Goal: Task Accomplishment & Management: Use online tool/utility

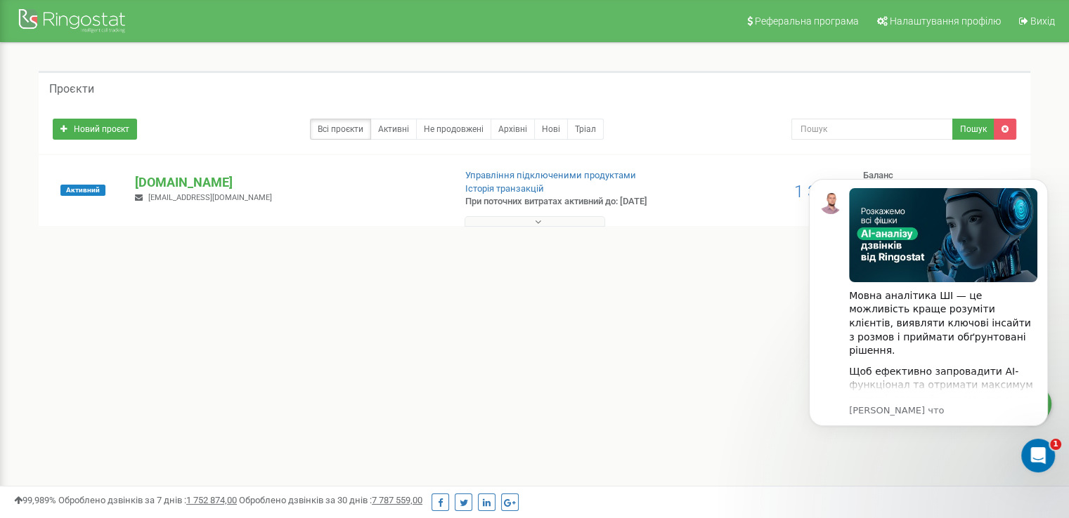
click at [504, 223] on button at bounding box center [534, 221] width 141 height 11
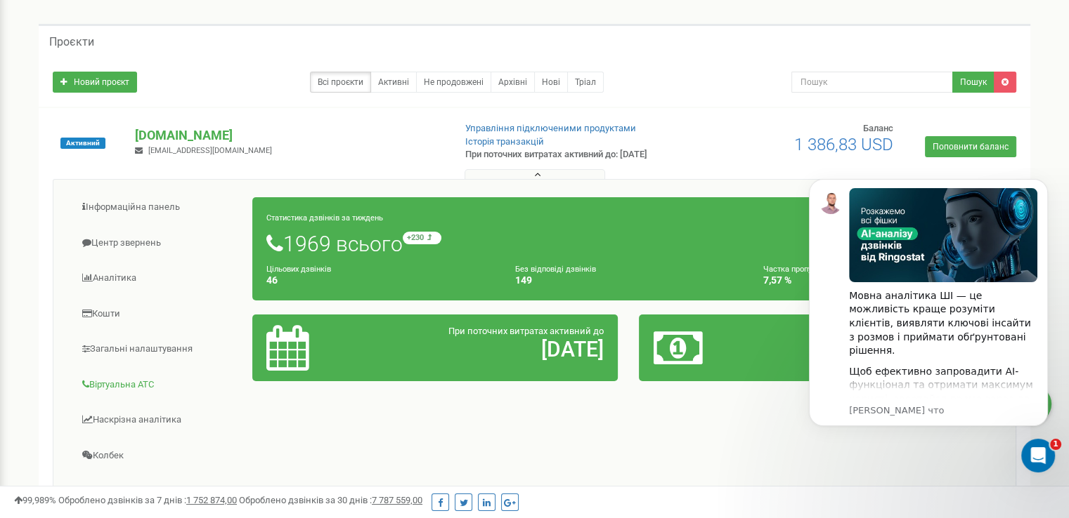
scroll to position [141, 0]
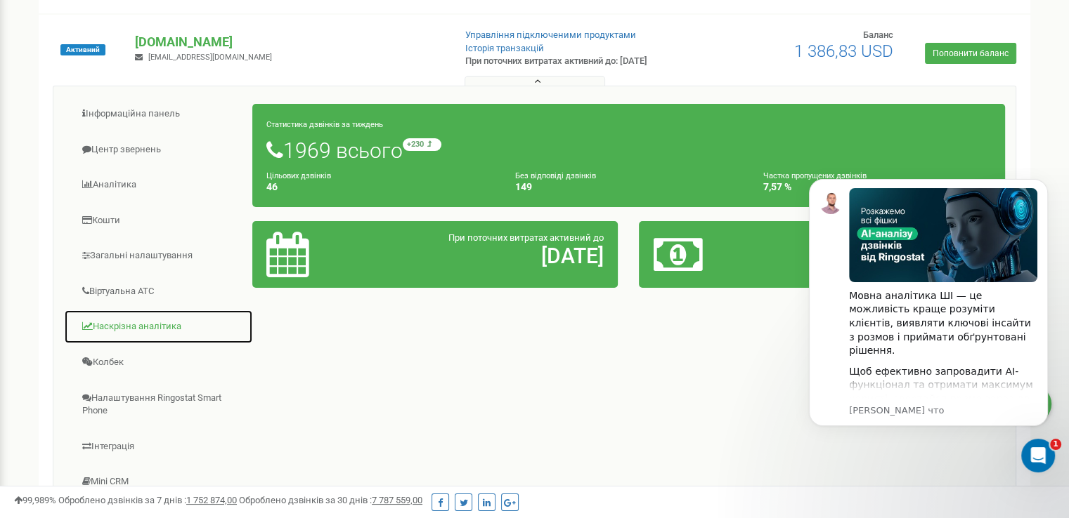
click at [160, 324] on link "Наскрізна аналітика" at bounding box center [158, 327] width 189 height 34
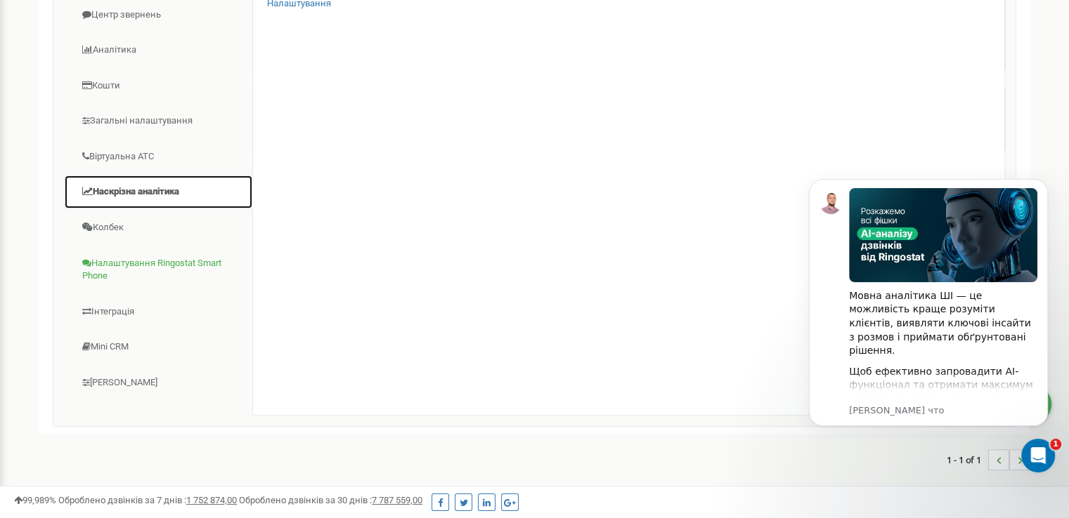
scroll to position [281, 0]
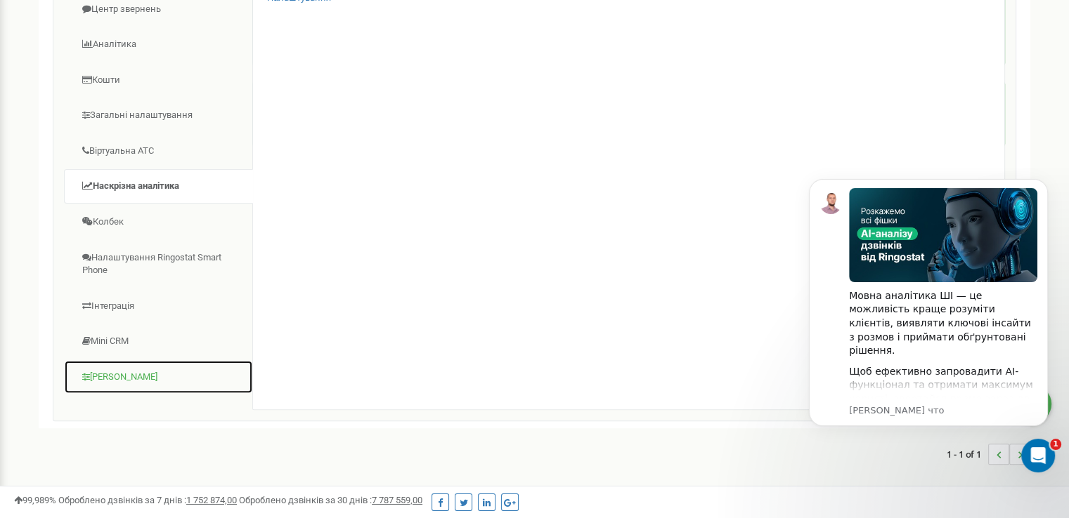
click at [149, 368] on link "[PERSON_NAME]" at bounding box center [158, 377] width 189 height 34
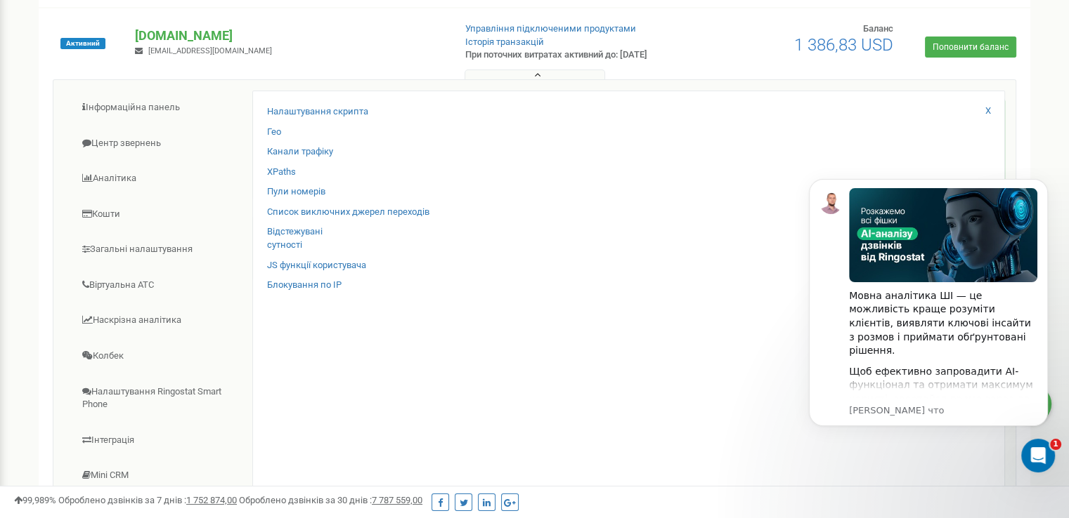
scroll to position [141, 0]
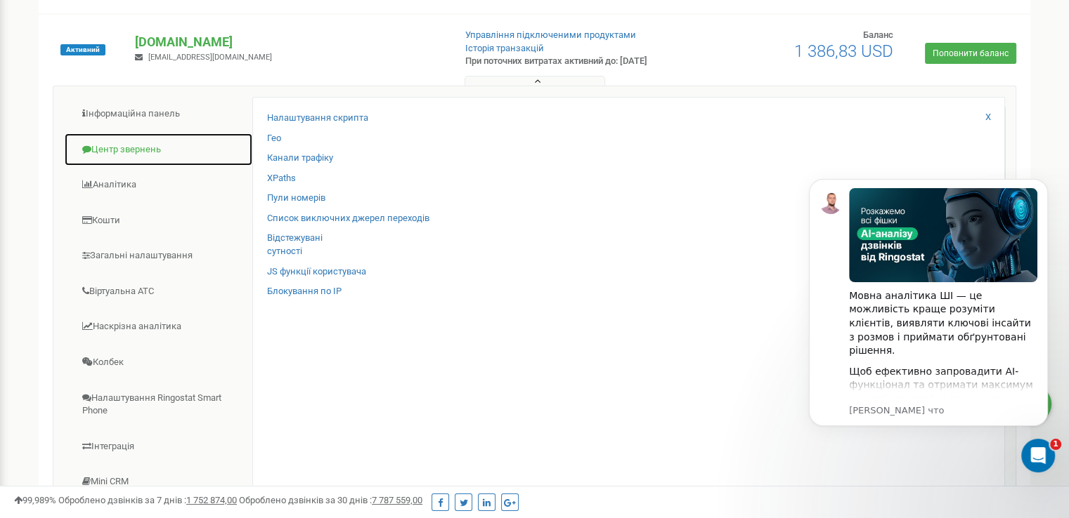
click at [138, 143] on link "Центр звернень" at bounding box center [158, 150] width 189 height 34
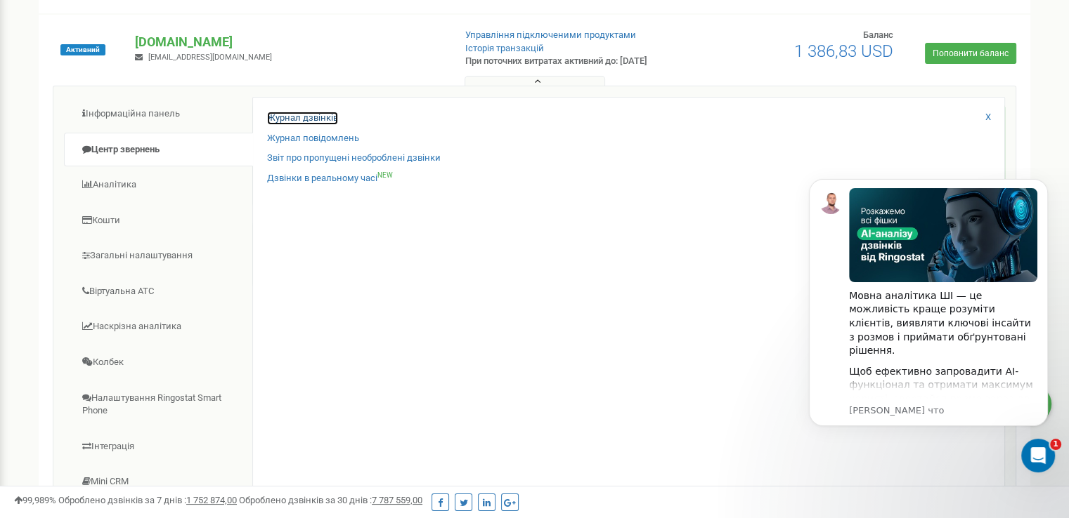
click at [272, 117] on link "Журнал дзвінків" at bounding box center [302, 118] width 71 height 13
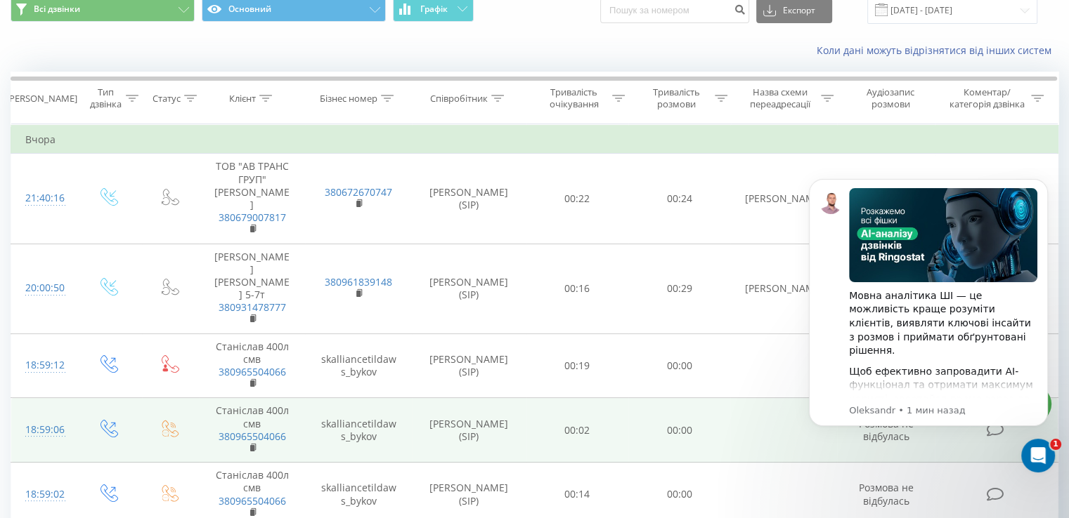
scroll to position [141, 0]
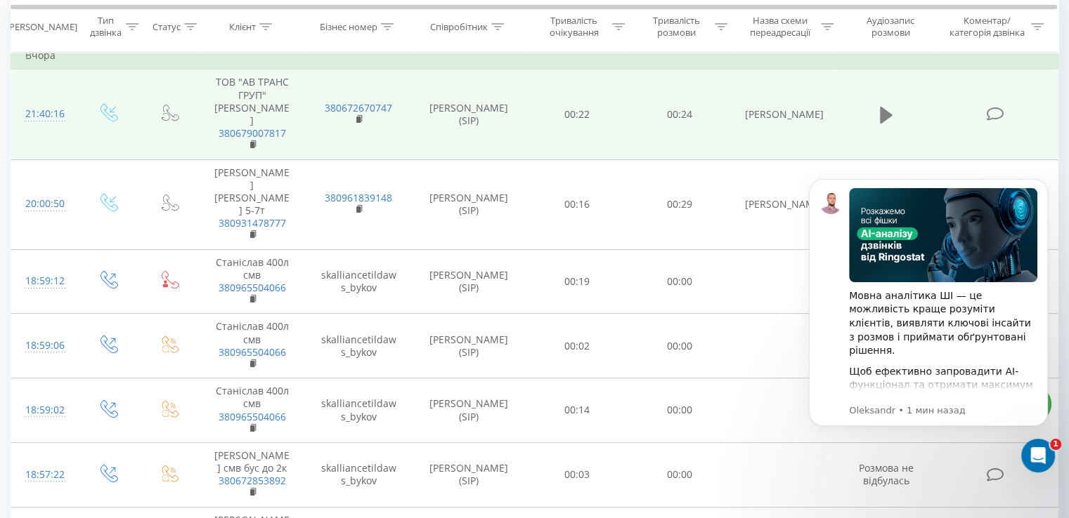
click at [880, 107] on icon at bounding box center [886, 115] width 13 height 17
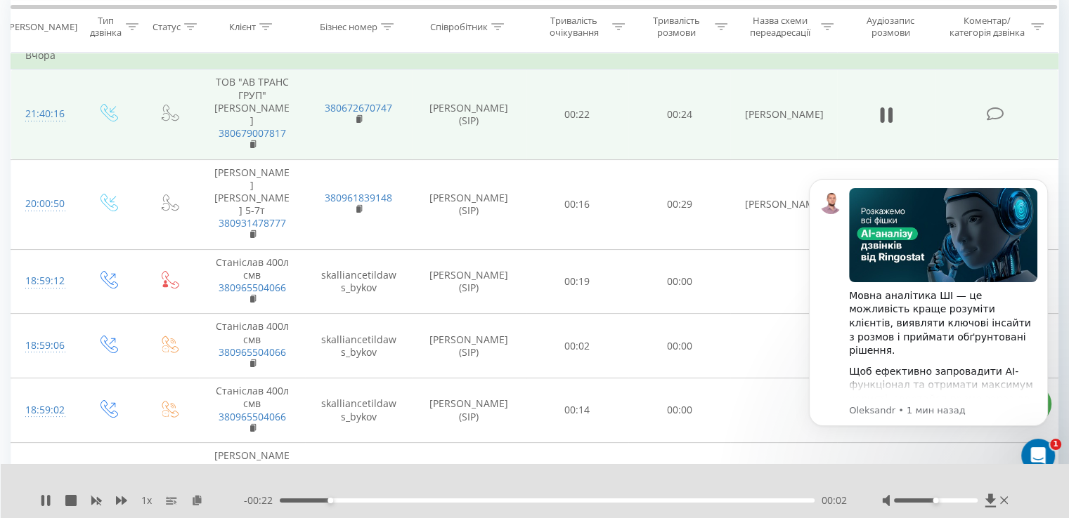
scroll to position [70, 0]
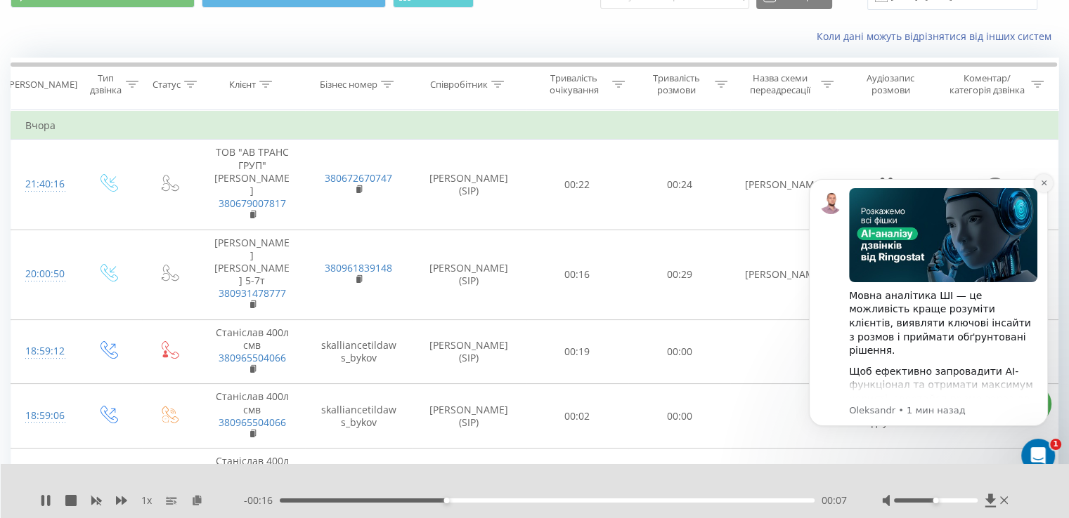
click at [1041, 181] on icon "Dismiss notification" at bounding box center [1042, 183] width 5 height 5
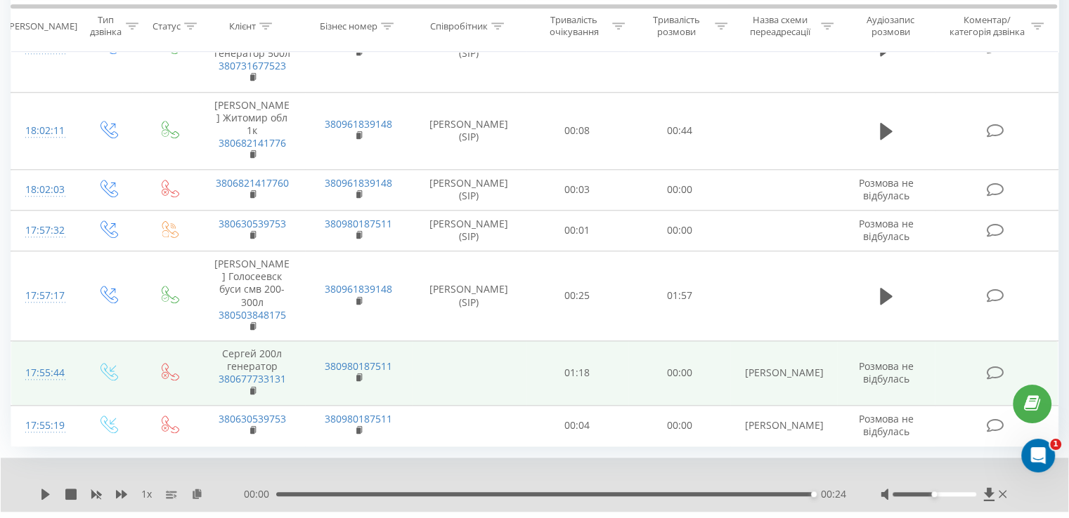
scroll to position [1391, 0]
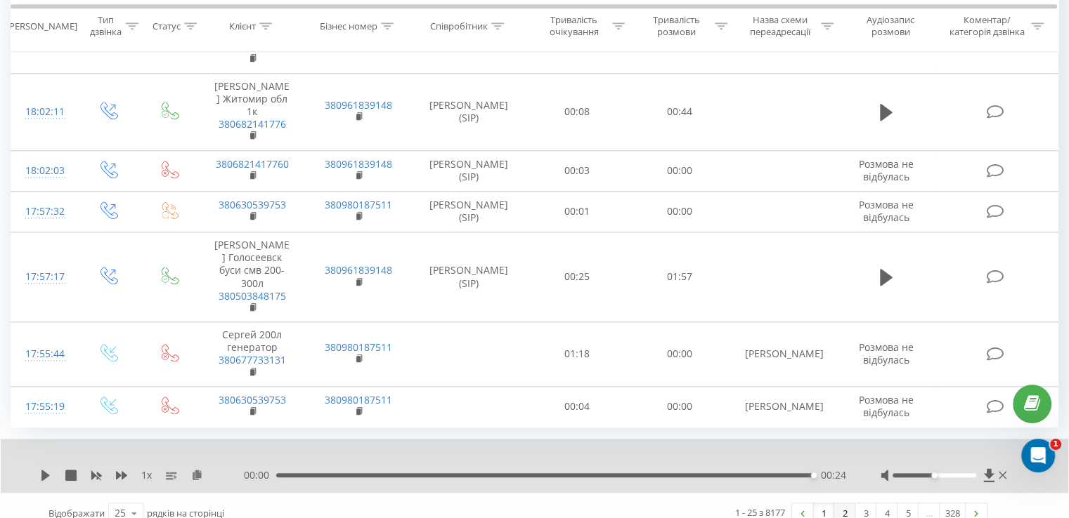
click at [842, 504] on link "2" at bounding box center [844, 514] width 21 height 20
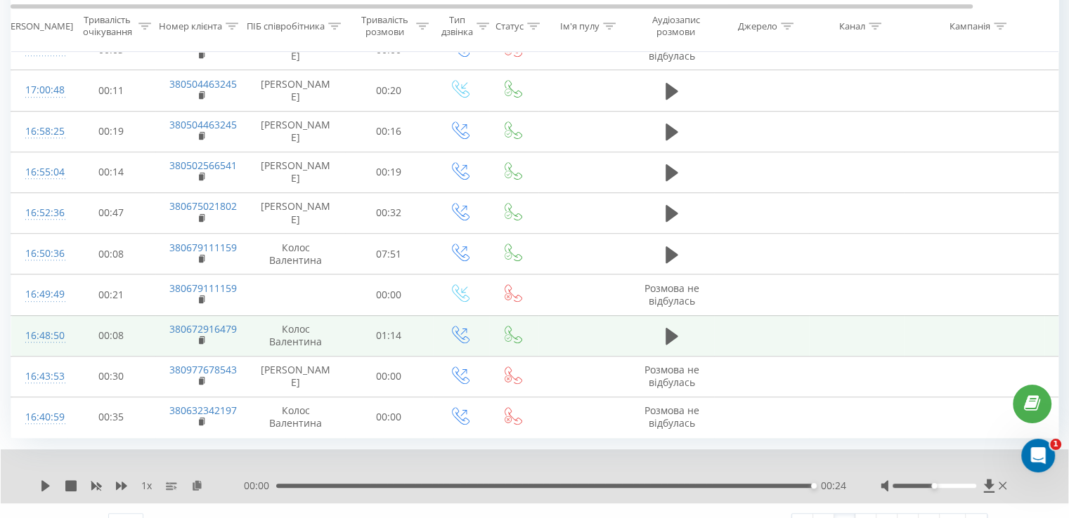
scroll to position [816, 0]
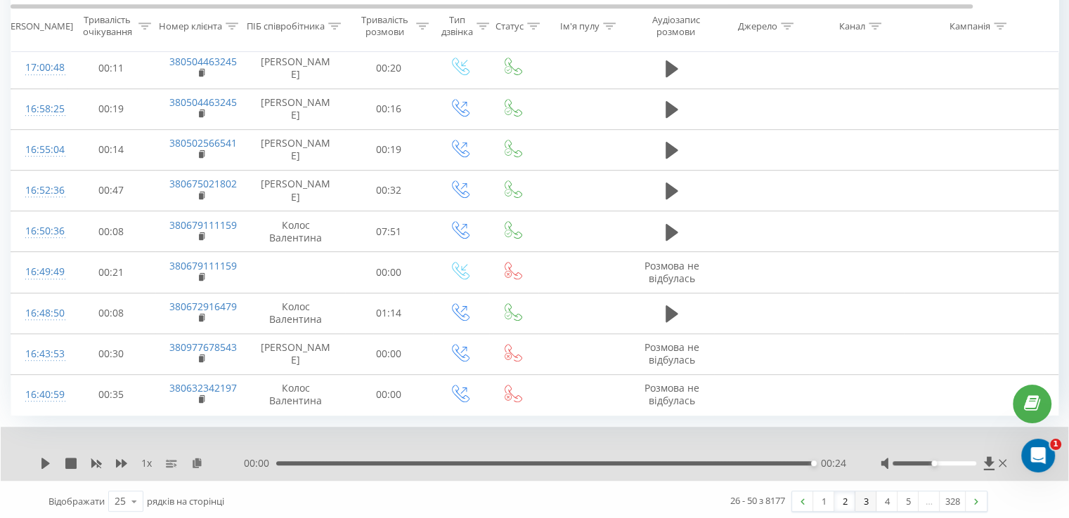
click at [860, 495] on link "3" at bounding box center [865, 502] width 21 height 20
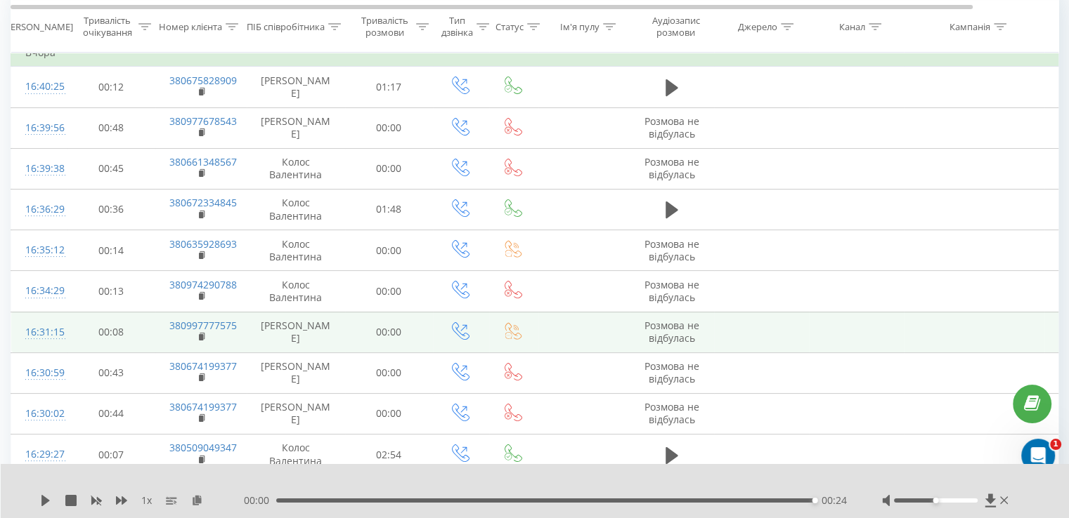
scroll to position [93, 0]
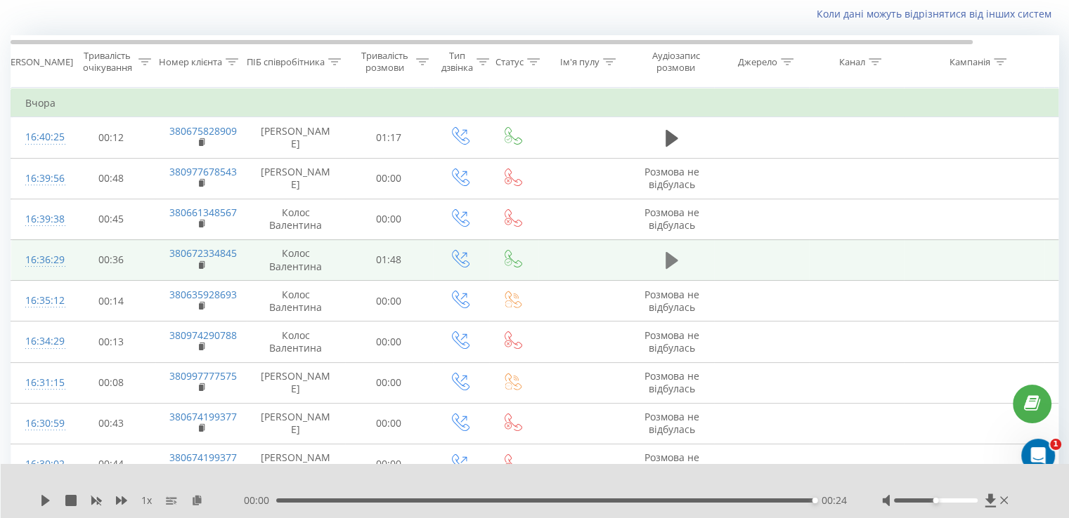
click at [671, 259] on icon at bounding box center [671, 260] width 13 height 17
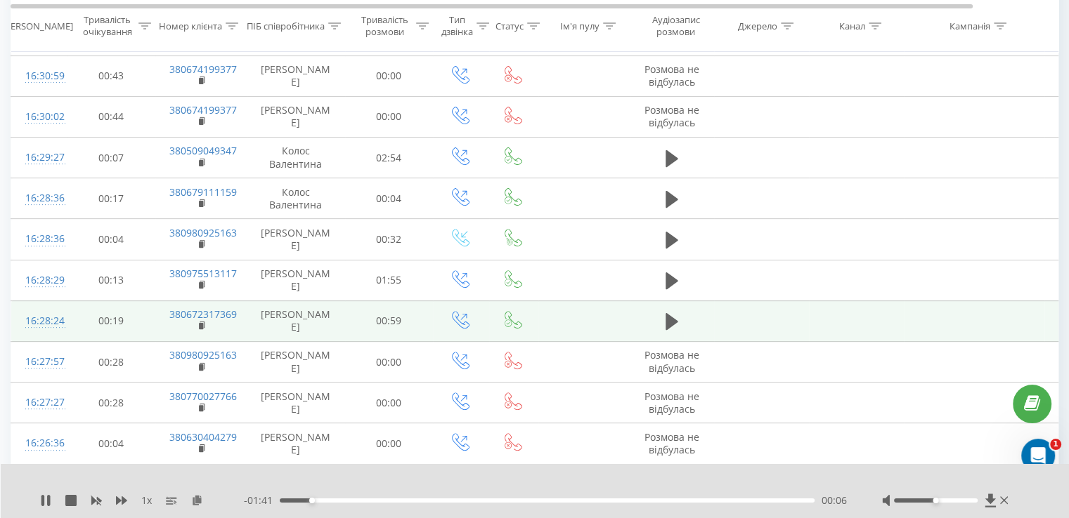
scroll to position [444, 0]
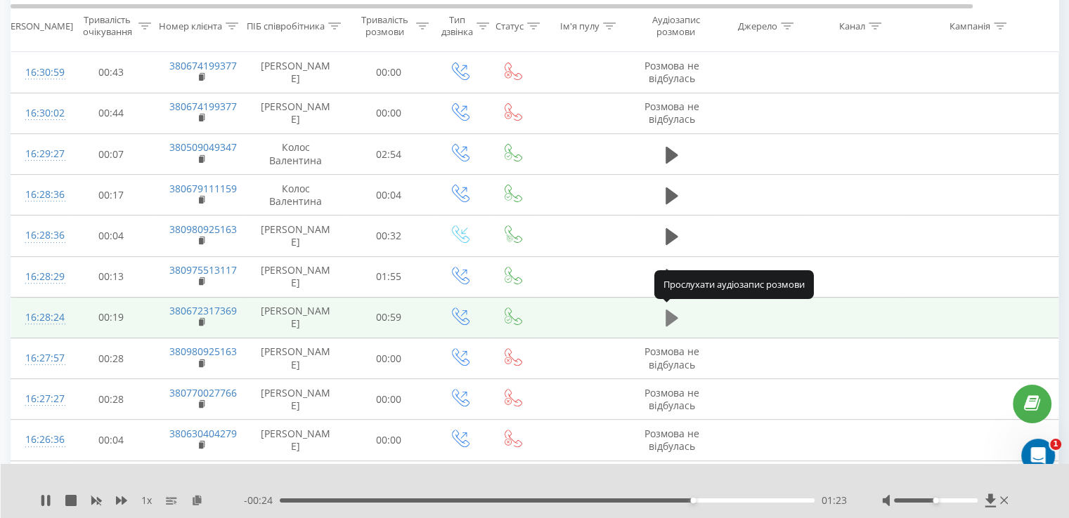
click at [667, 311] on icon at bounding box center [671, 318] width 13 height 17
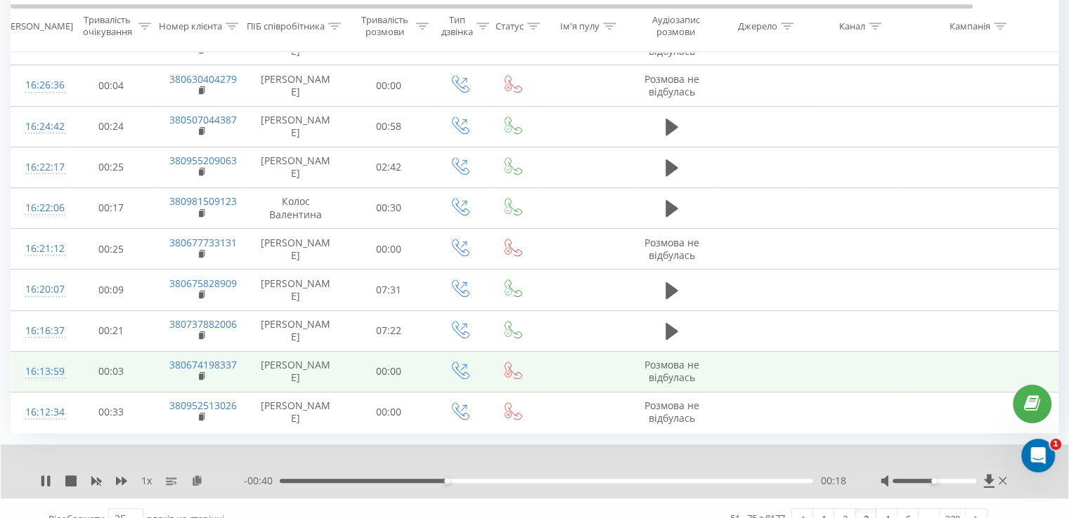
scroll to position [816, 0]
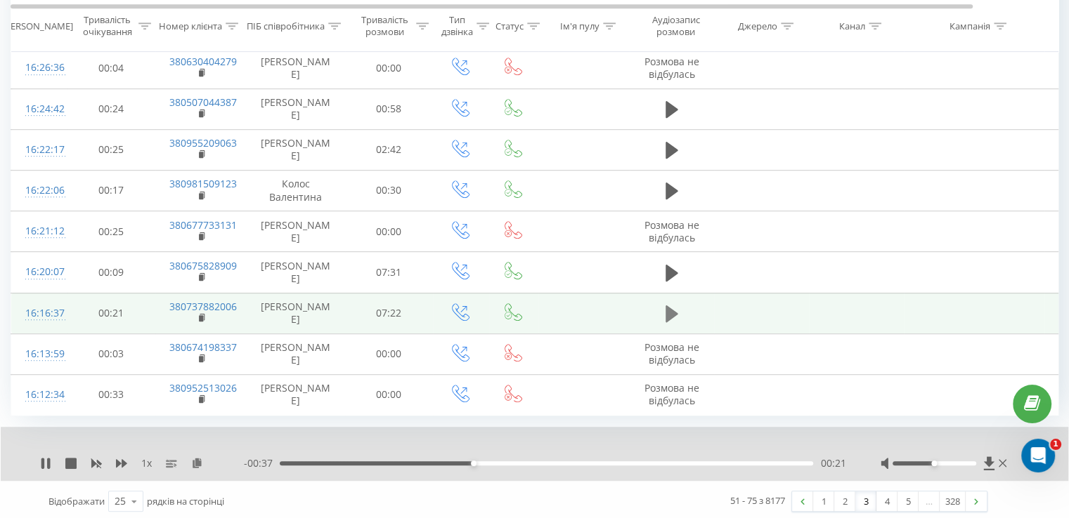
click at [667, 307] on icon at bounding box center [671, 314] width 13 height 17
click at [885, 500] on link "4" at bounding box center [886, 502] width 21 height 20
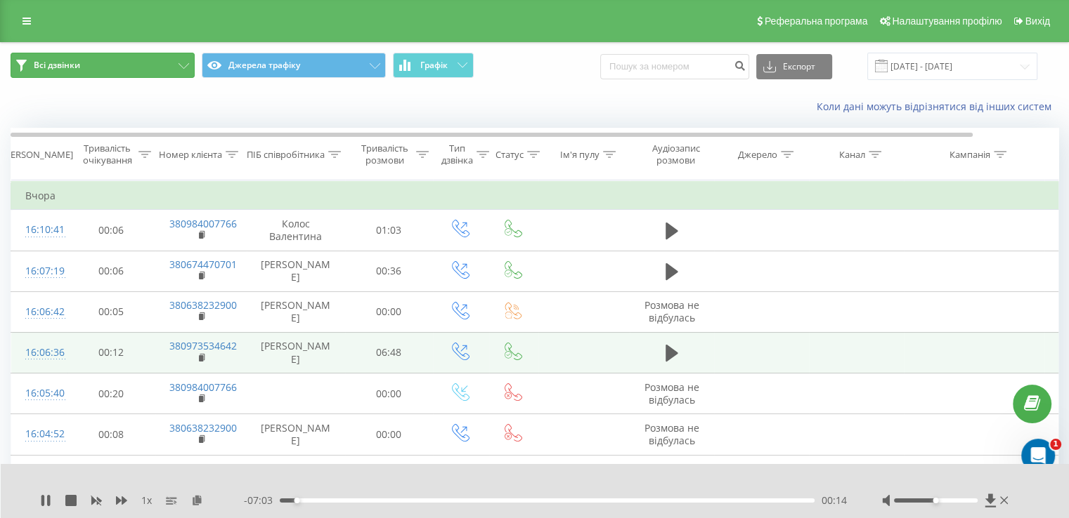
click at [132, 65] on button "Всі дзвінки" at bounding box center [103, 65] width 184 height 25
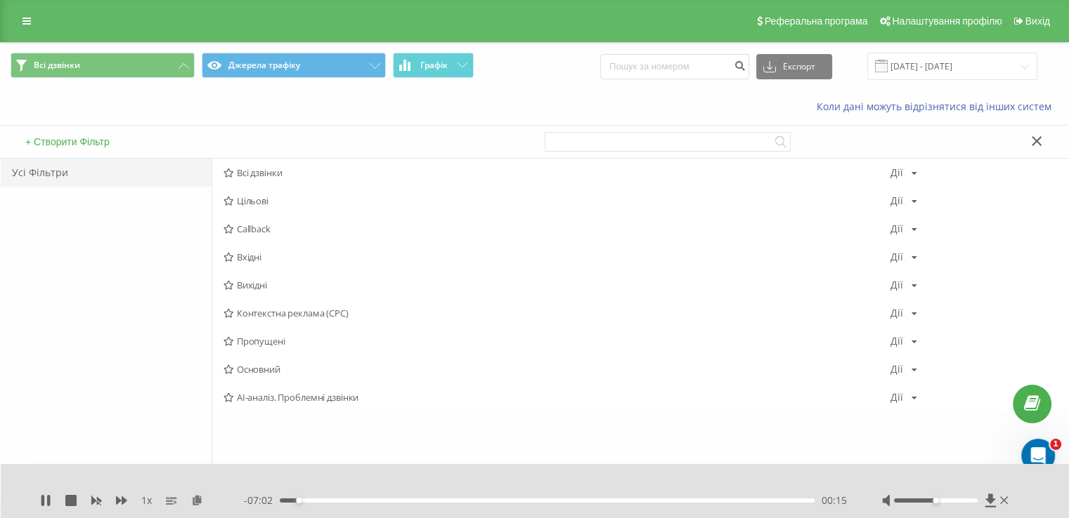
click at [256, 254] on span "Вхідні" at bounding box center [556, 257] width 667 height 10
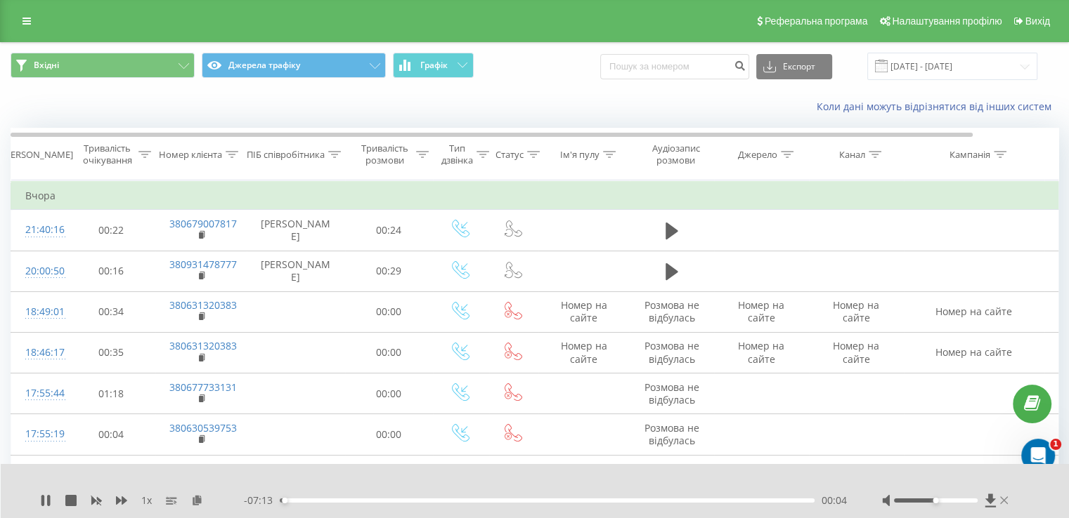
click at [1003, 499] on icon at bounding box center [1004, 500] width 8 height 11
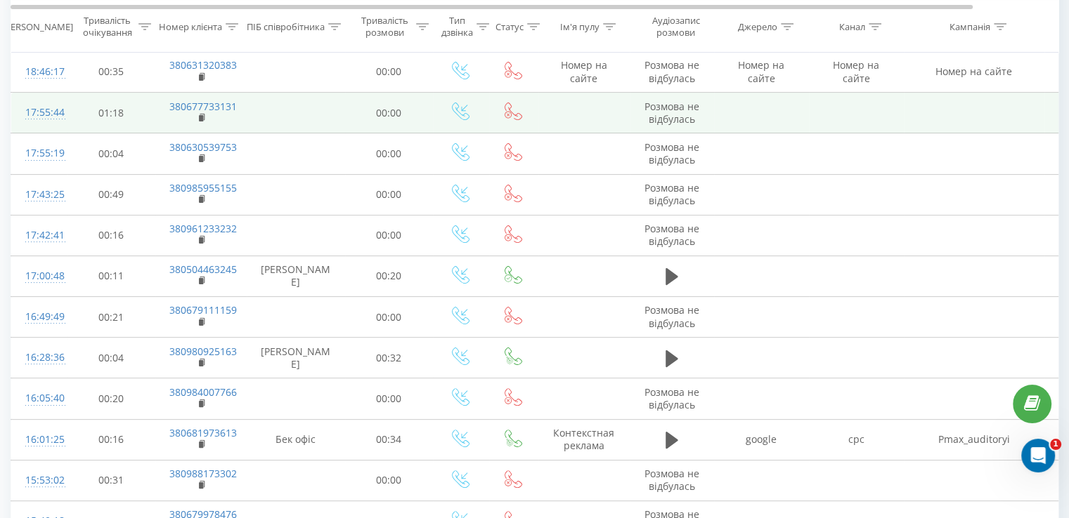
scroll to position [422, 0]
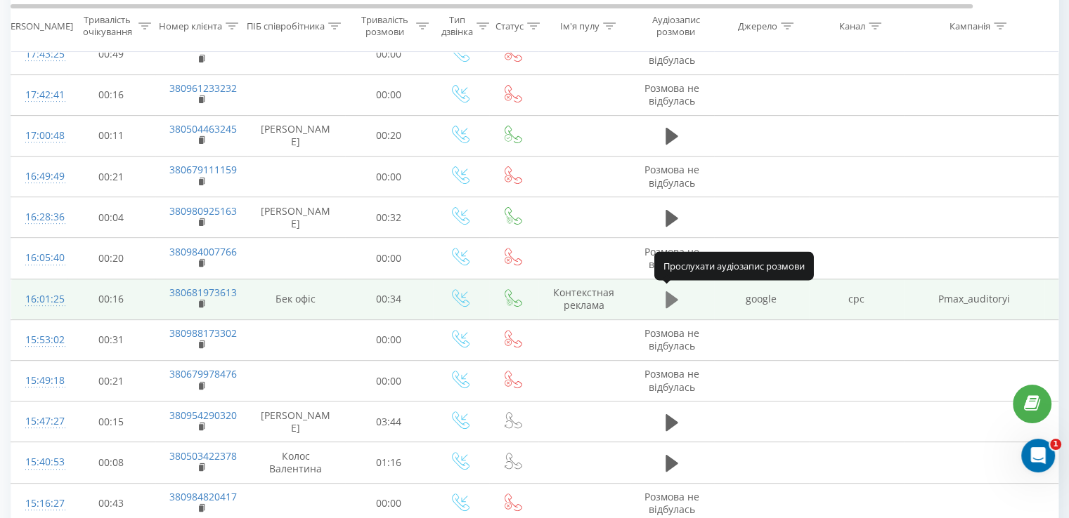
click at [667, 300] on icon at bounding box center [671, 300] width 13 height 17
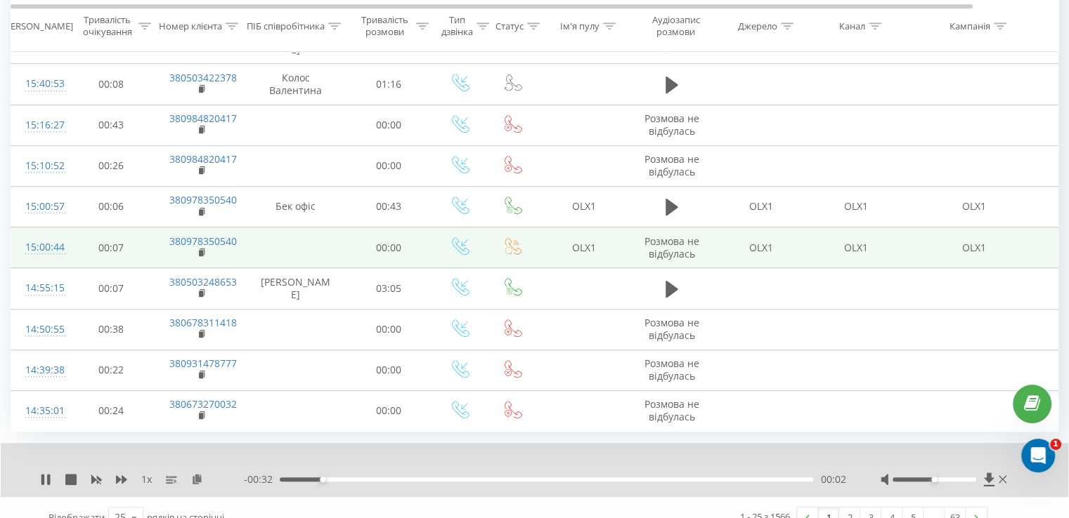
scroll to position [816, 0]
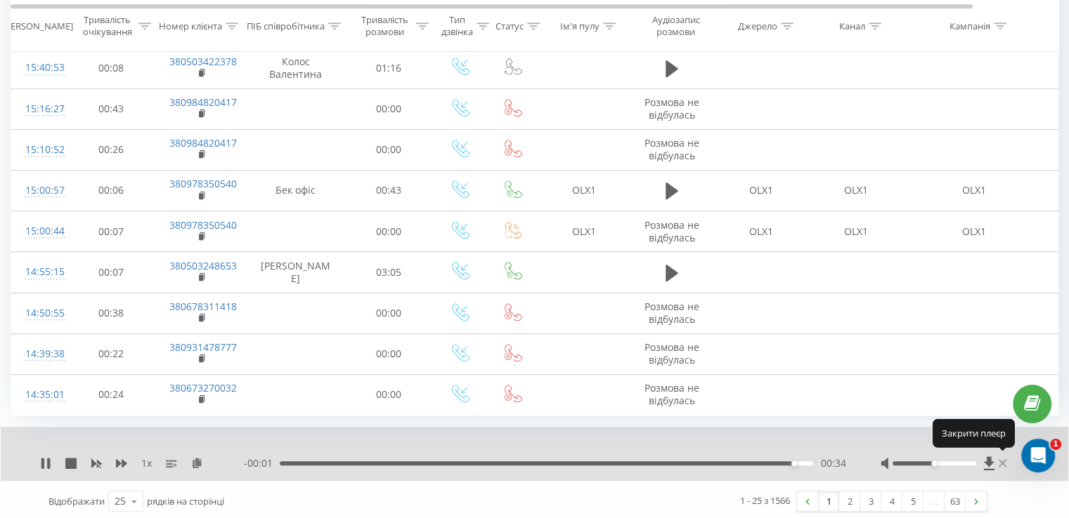
click at [1002, 462] on icon at bounding box center [1002, 463] width 8 height 11
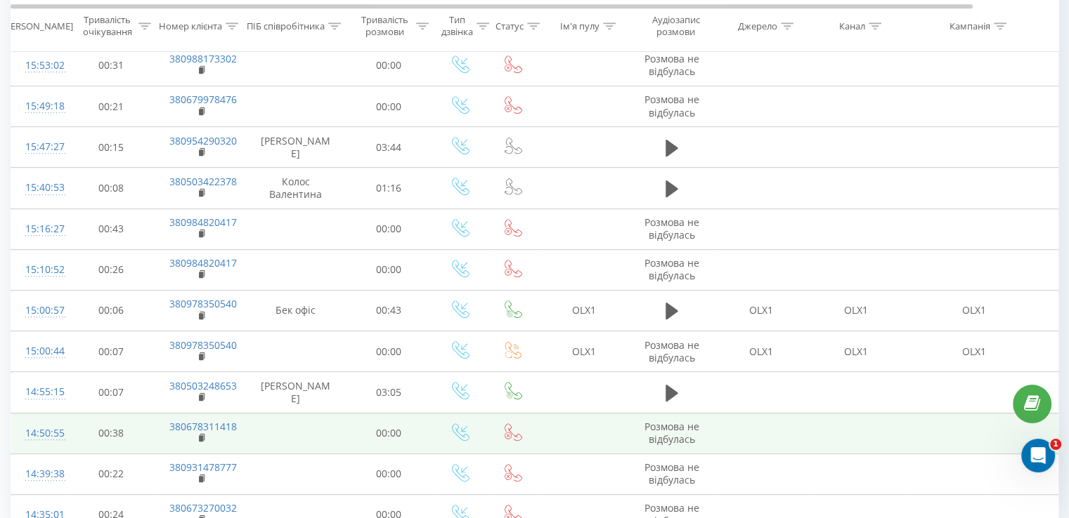
scroll to position [762, 0]
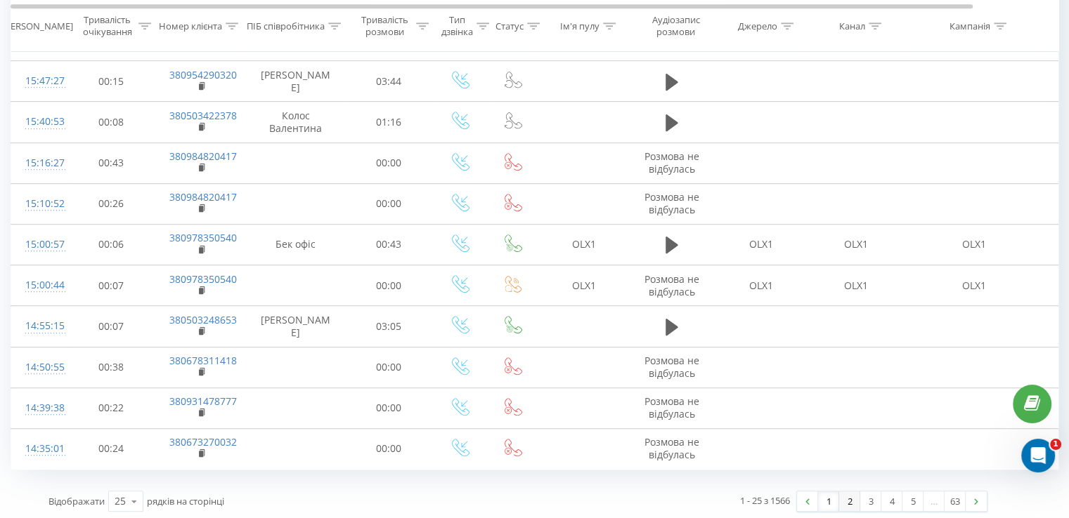
click at [844, 498] on link "2" at bounding box center [849, 502] width 21 height 20
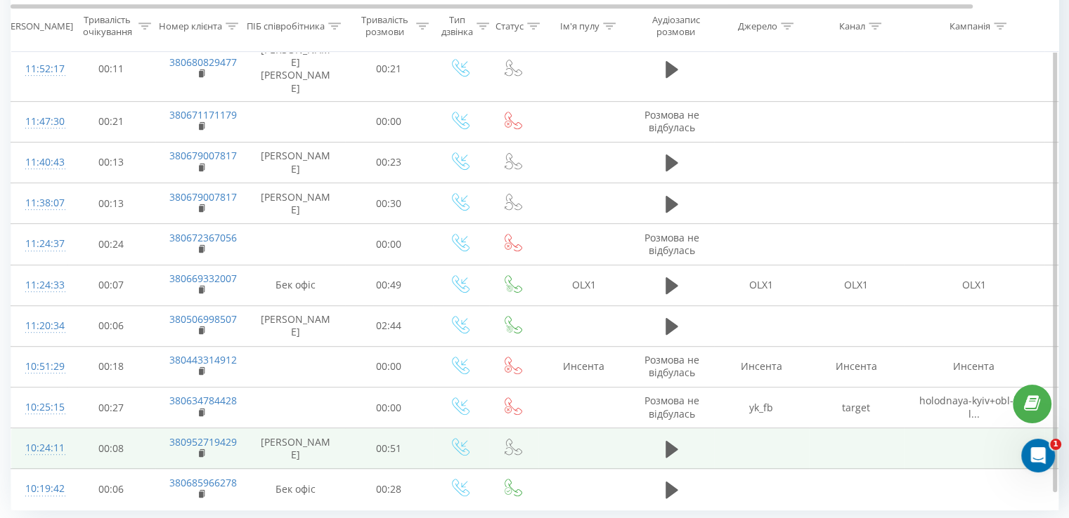
scroll to position [773, 0]
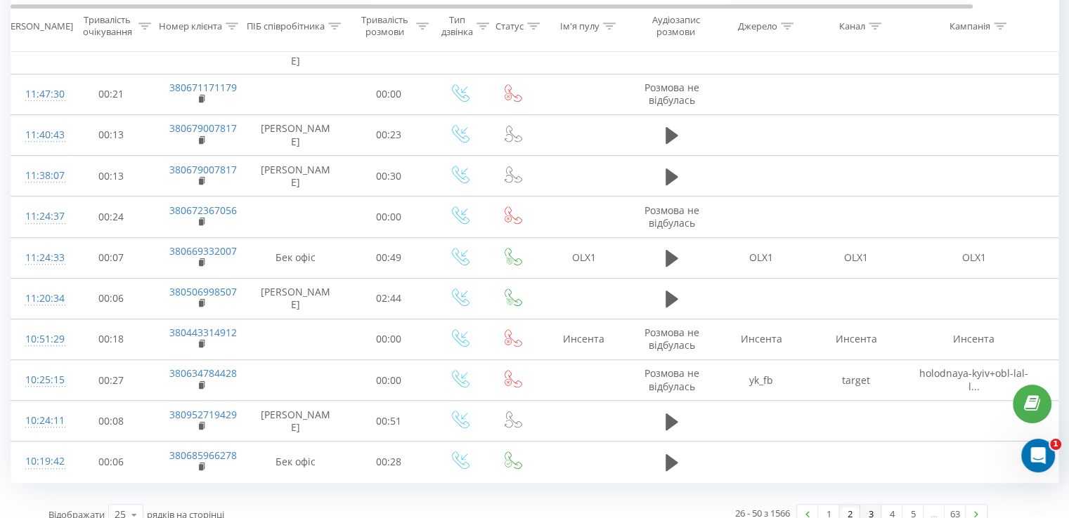
click at [863, 505] on link "3" at bounding box center [870, 515] width 21 height 20
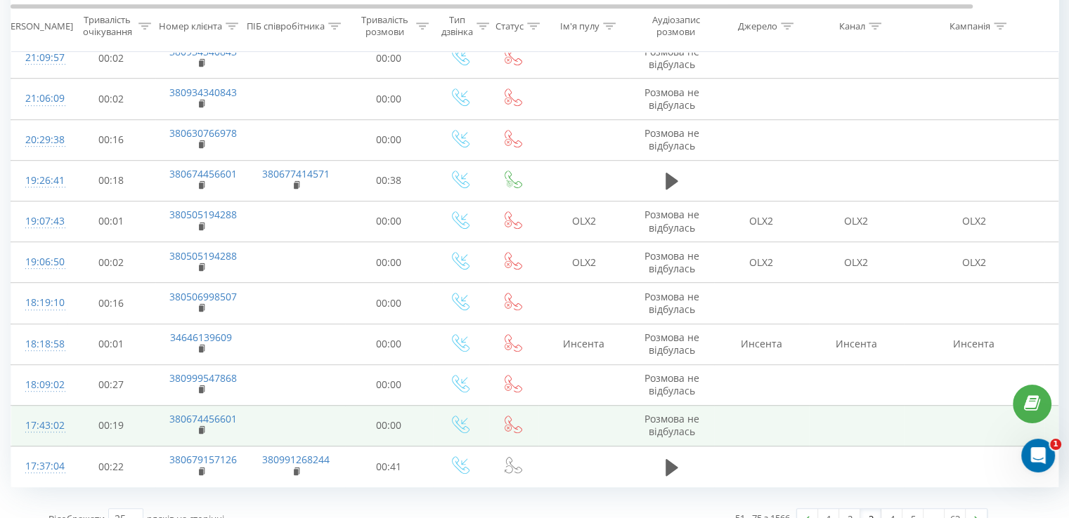
scroll to position [790, 0]
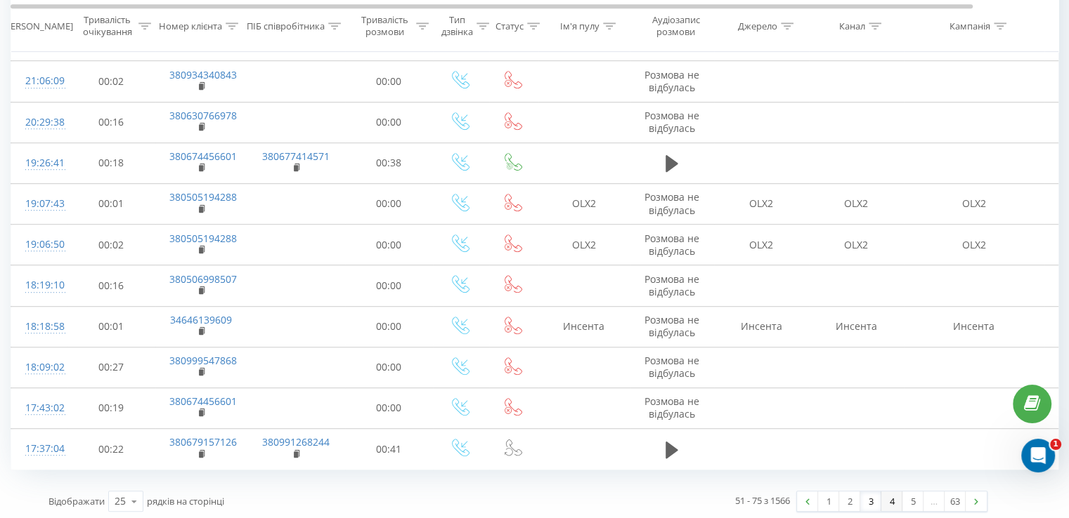
click at [887, 499] on link "4" at bounding box center [891, 502] width 21 height 20
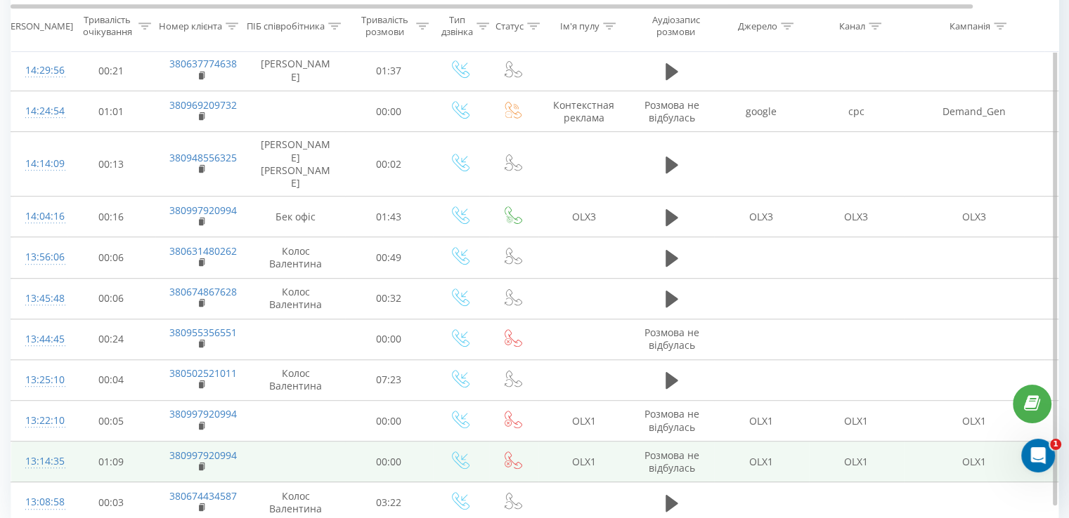
scroll to position [773, 0]
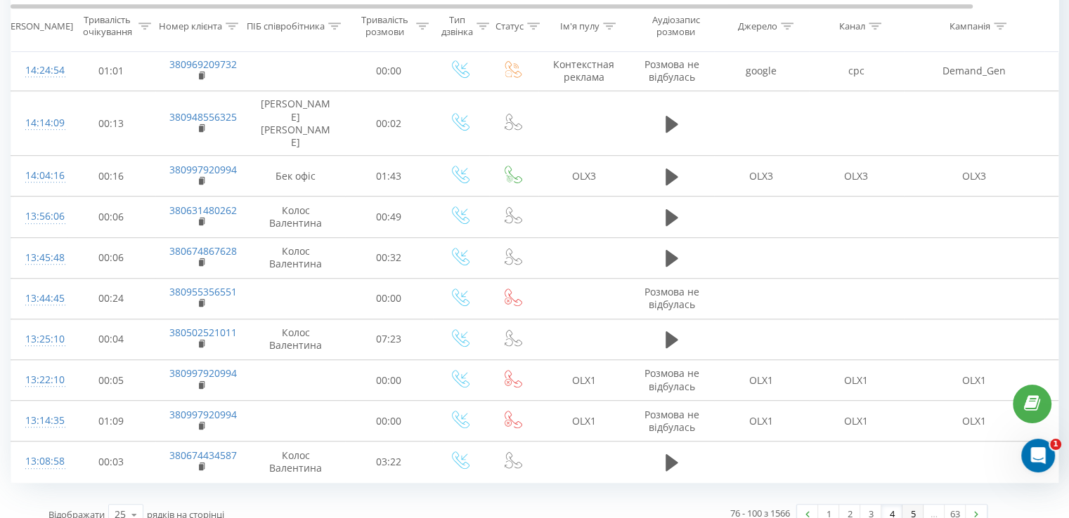
click at [904, 505] on link "5" at bounding box center [912, 515] width 21 height 20
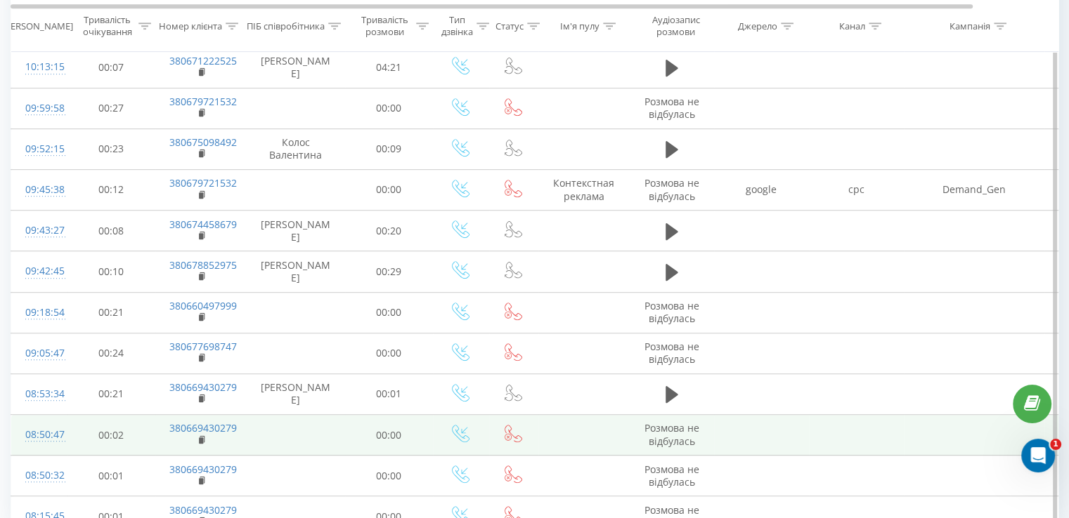
scroll to position [773, 0]
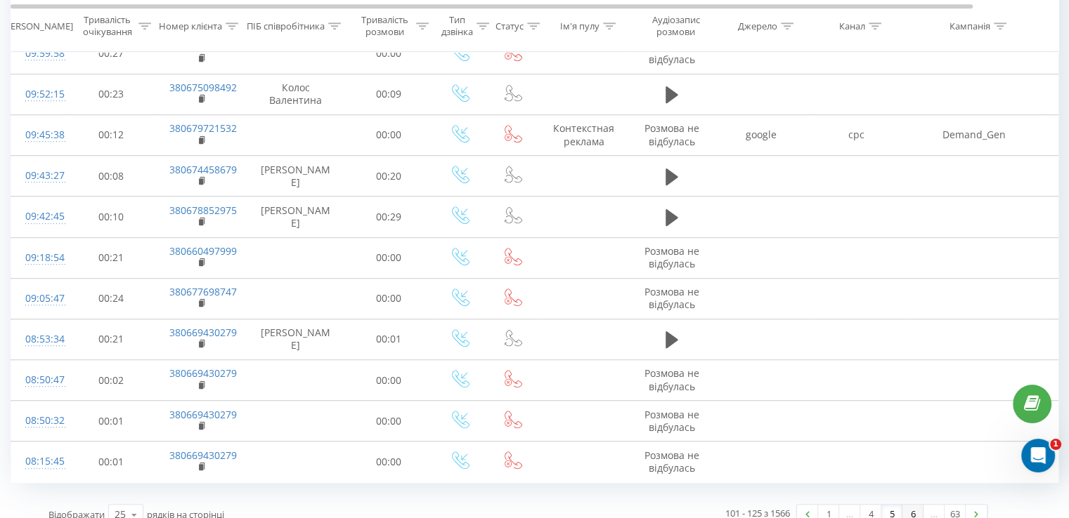
click at [918, 505] on link "6" at bounding box center [912, 515] width 21 height 20
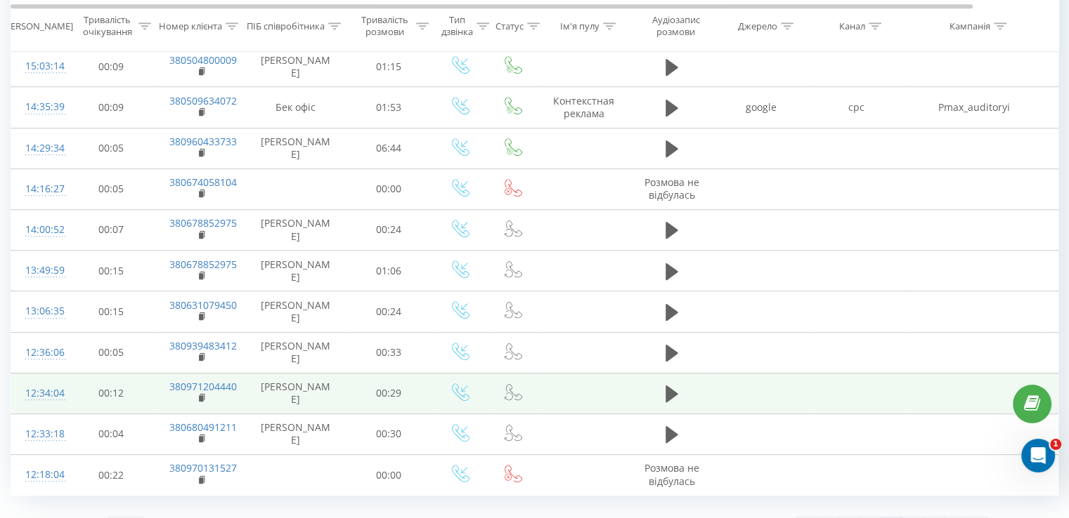
scroll to position [790, 0]
